Goal: Task Accomplishment & Management: Use online tool/utility

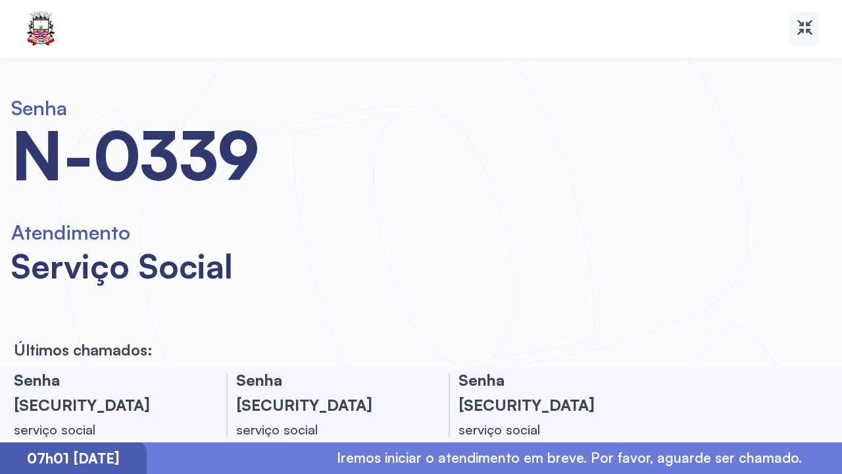
click at [793, 31] on div at bounding box center [805, 29] width 30 height 33
click at [796, 36] on icon at bounding box center [805, 27] width 19 height 19
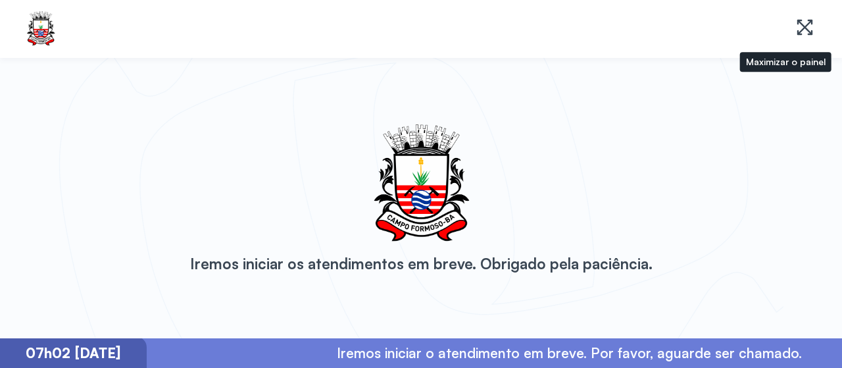
click at [801, 16] on div at bounding box center [805, 29] width 30 height 33
click at [804, 26] on icon at bounding box center [805, 27] width 19 height 19
